Goal: Find contact information: Find contact information

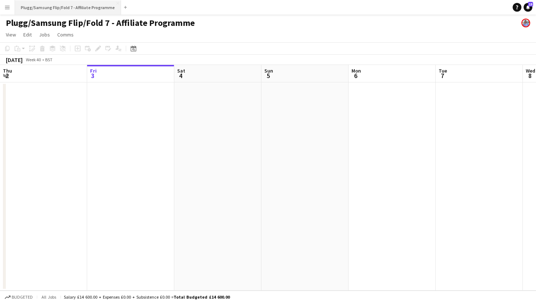
click at [33, 7] on button "Plugg/Samsung Flip/Fold 7 - Affiliate Programme Close" at bounding box center [68, 7] width 106 height 14
click at [8, 7] on app-icon "Menu" at bounding box center [7, 7] width 6 height 6
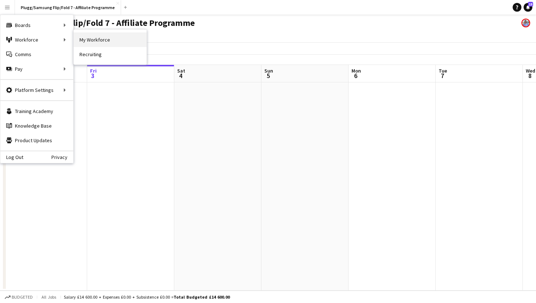
click at [96, 40] on link "My Workforce" at bounding box center [110, 39] width 73 height 15
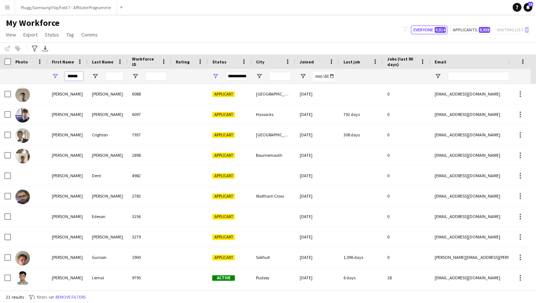
drag, startPoint x: 79, startPoint y: 77, endPoint x: 51, endPoint y: 76, distance: 28.5
click at [51, 76] on div "******" at bounding box center [67, 76] width 40 height 15
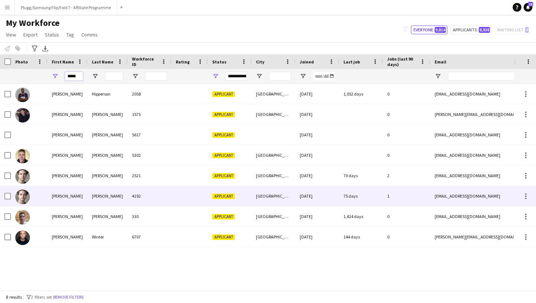
type input "*****"
drag, startPoint x: 435, startPoint y: 197, endPoint x: 485, endPoint y: 196, distance: 49.3
click at [484, 196] on div "[EMAIL_ADDRESS][DOMAIN_NAME]" at bounding box center [504, 196] width 146 height 20
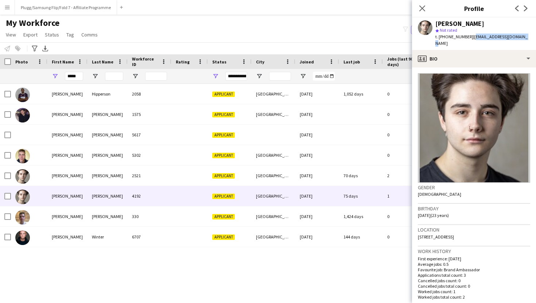
drag, startPoint x: 470, startPoint y: 36, endPoint x: 523, endPoint y: 36, distance: 52.9
click at [523, 36] on app-profile-header "[PERSON_NAME] star Not rated t. [PHONE_NUMBER] | [EMAIL_ADDRESS][DOMAIN_NAME]" at bounding box center [474, 34] width 124 height 32
copy span "[EMAIL_ADDRESS][DOMAIN_NAME]"
click at [421, 9] on icon at bounding box center [422, 8] width 7 height 7
